Goal: Manage account settings

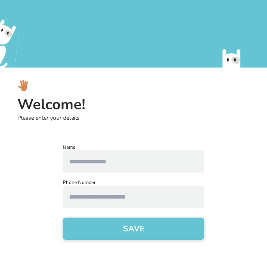
scroll to position [88, 0]
click at [98, 162] on input "text" at bounding box center [134, 162] width 142 height 22
type input "*"
type input "**********"
click at [110, 201] on input "text" at bounding box center [134, 197] width 142 height 22
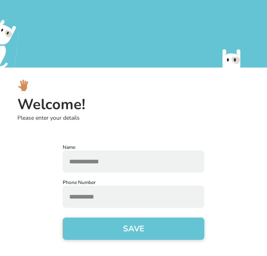
type input "**********"
click at [111, 223] on button "SAVE" at bounding box center [134, 229] width 142 height 22
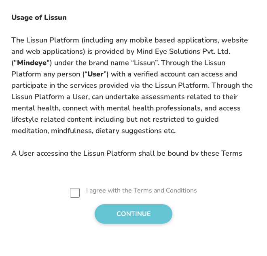
scroll to position [40, 0]
click at [125, 215] on button "CONTINUE" at bounding box center [134, 213] width 78 height 19
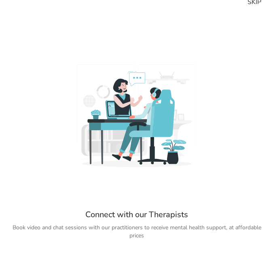
scroll to position [0, 0]
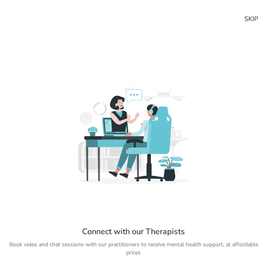
click at [249, 15] on div "SKIP" at bounding box center [252, 19] width 14 height 10
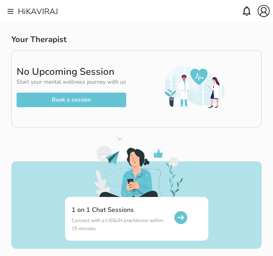
click at [10, 11] on img at bounding box center [10, 11] width 8 height 8
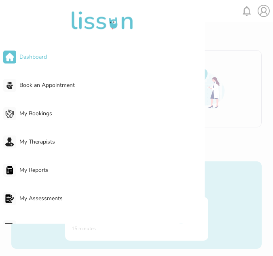
click at [263, 12] on div "Dashboard Book an Appointment My Bookings My Therapists My Reports My Assessmen…" at bounding box center [136, 128] width 273 height 256
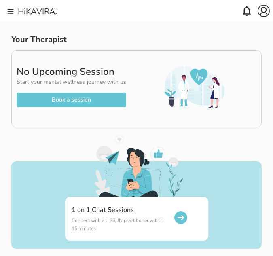
click at [267, 7] on img at bounding box center [264, 11] width 12 height 12
click at [251, 37] on div "Logout" at bounding box center [251, 41] width 38 height 15
